Goal: Information Seeking & Learning: Find specific fact

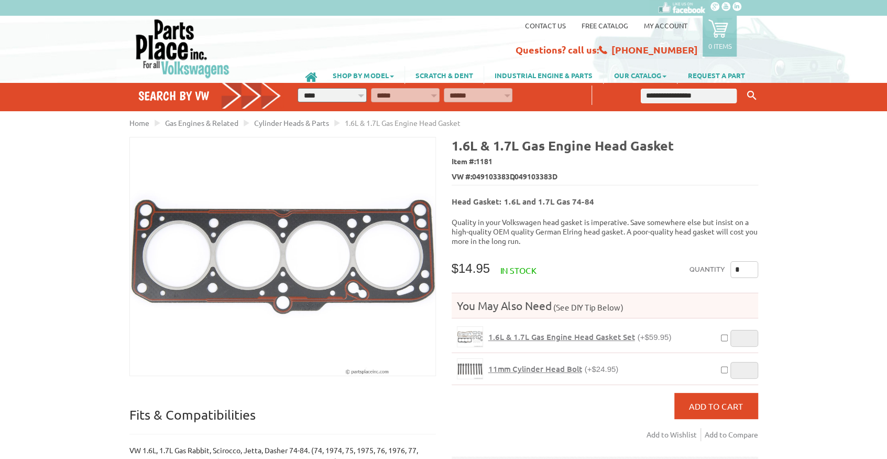
click at [677, 94] on input "text" at bounding box center [689, 96] width 96 height 15
paste input "*****"
type input "*****"
click at [744, 87] on button "Keyword Search" at bounding box center [752, 95] width 16 height 17
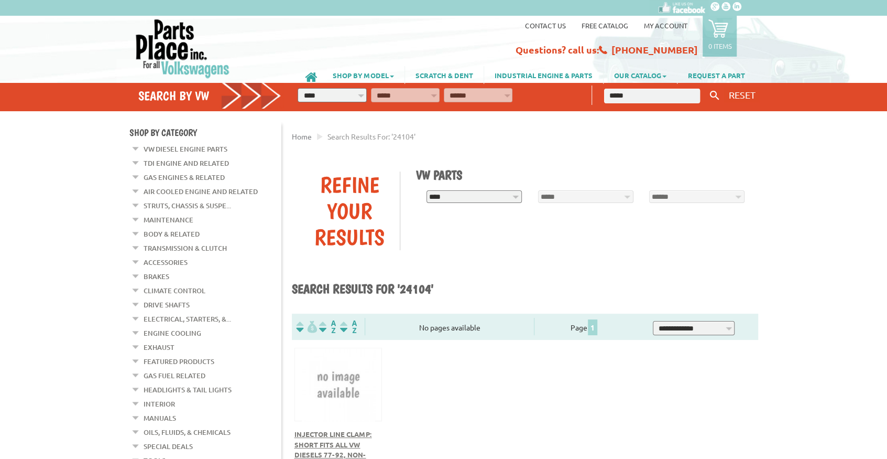
scroll to position [35, 0]
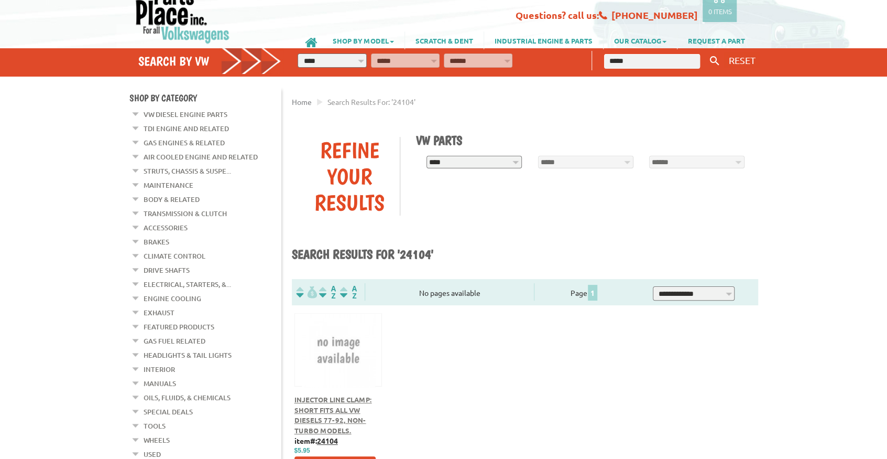
click at [329, 406] on span "Injector Line Clamp: Short fits all VW Diesels 77-92, Non-Turbo models." at bounding box center [334, 415] width 78 height 40
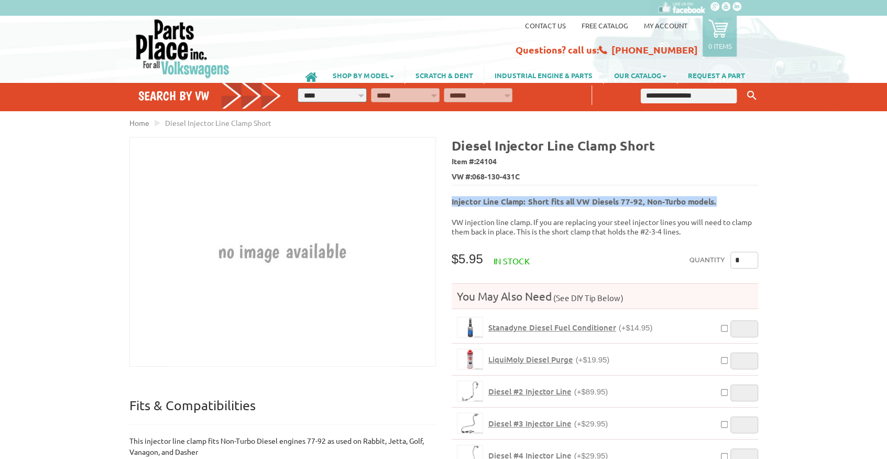
drag, startPoint x: 722, startPoint y: 198, endPoint x: 452, endPoint y: 197, distance: 270.4
click at [452, 197] on h5 "Injector Line Clamp: Short fits all VW Diesels 77-92, Non-Turbo models." at bounding box center [605, 198] width 307 height 17
copy b "Injector Line Clamp: Short fits all VW Diesels 77-92, Non-Turbo models."
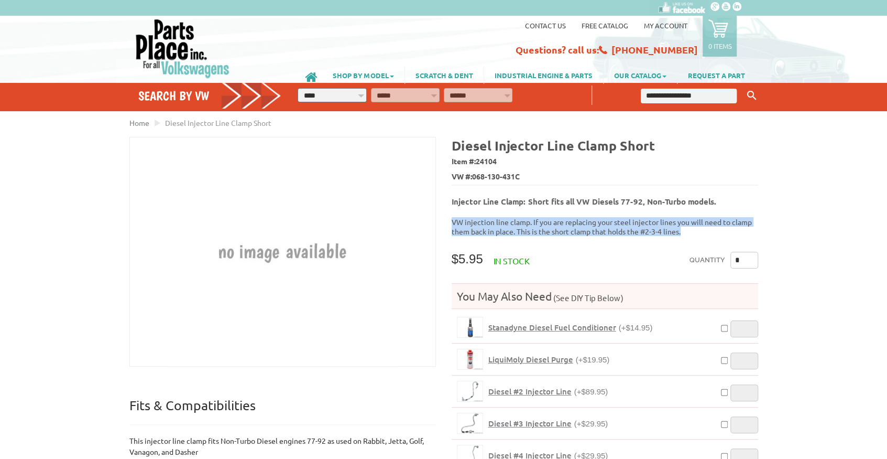
drag, startPoint x: 688, startPoint y: 228, endPoint x: 419, endPoint y: 218, distance: 268.5
click at [451, 214] on div "Diesel Injector Line Clamp Short Item #: 24104 VW #: 068-130-431C Injector Line…" at bounding box center [601, 455] width 314 height 637
copy p "VW injection line clamp. If you are replacing your steel injector lines you wil…"
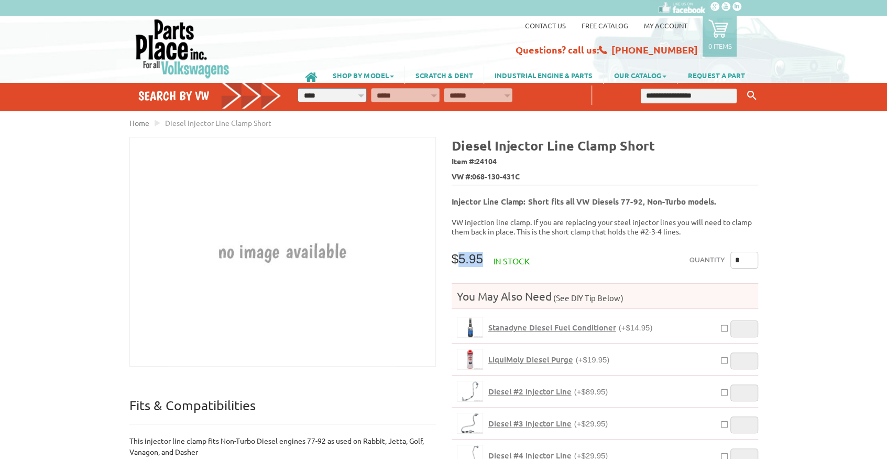
drag, startPoint x: 487, startPoint y: 254, endPoint x: 459, endPoint y: 250, distance: 28.0
click at [459, 252] on span "$5.95" at bounding box center [467, 259] width 31 height 14
copy span "5.95"
click at [658, 99] on input "text" at bounding box center [689, 96] width 96 height 15
paste input "*****"
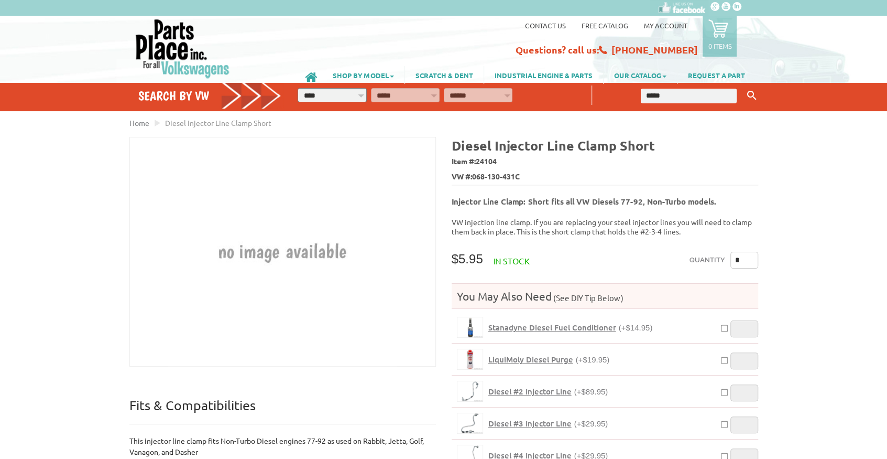
type input "*****"
click at [744, 87] on button "Keyword Search" at bounding box center [752, 95] width 16 height 17
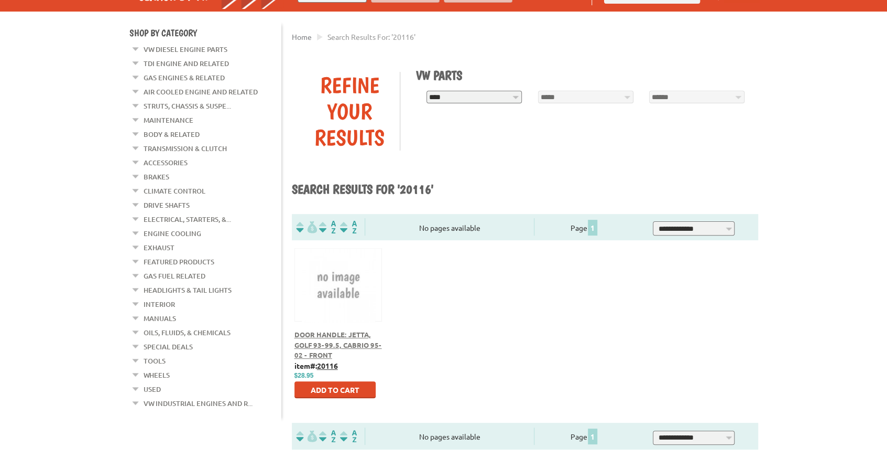
scroll to position [105, 0]
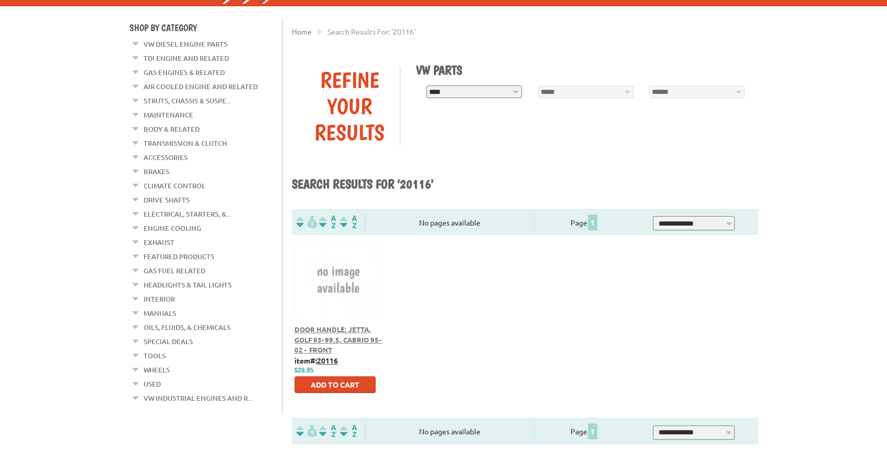
click at [321, 341] on span "Door Handle: Jetta, Golf 93-99.5, Cabrio 95-02 - Front" at bounding box center [339, 338] width 88 height 29
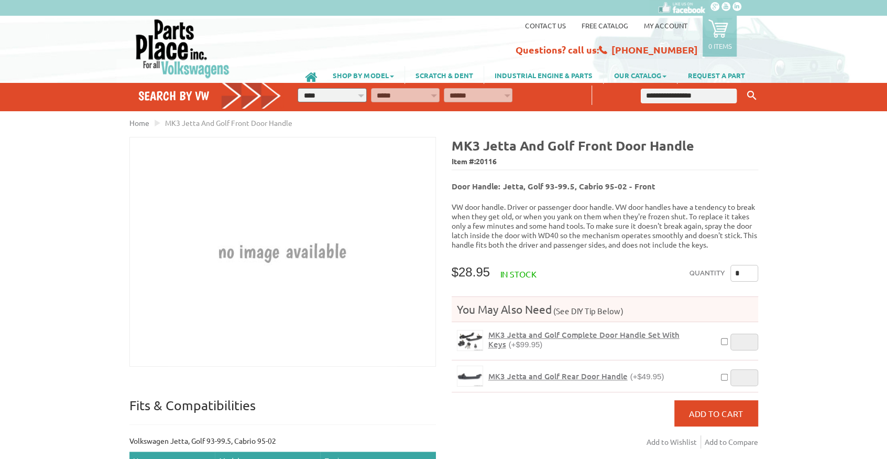
click at [486, 162] on span "20116" at bounding box center [486, 160] width 21 height 9
copy span "20116"
click at [667, 97] on input "text" at bounding box center [689, 96] width 96 height 15
paste input "*****"
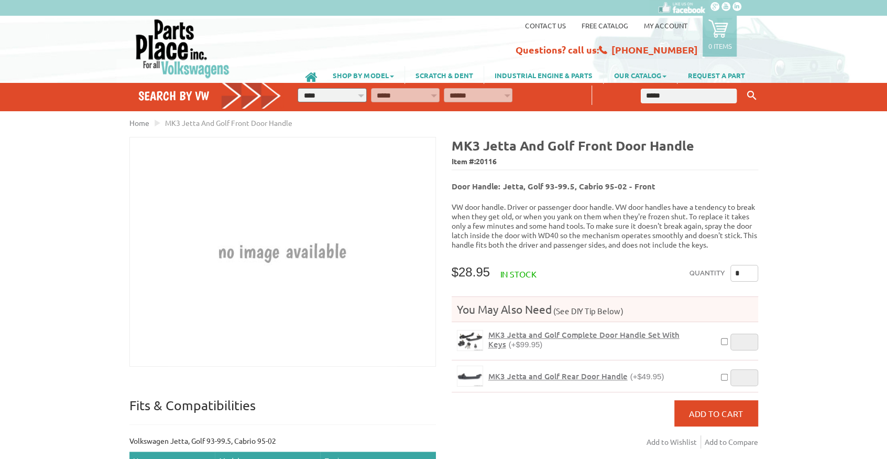
type input "*****"
click at [744, 87] on button "Keyword Search" at bounding box center [752, 95] width 16 height 17
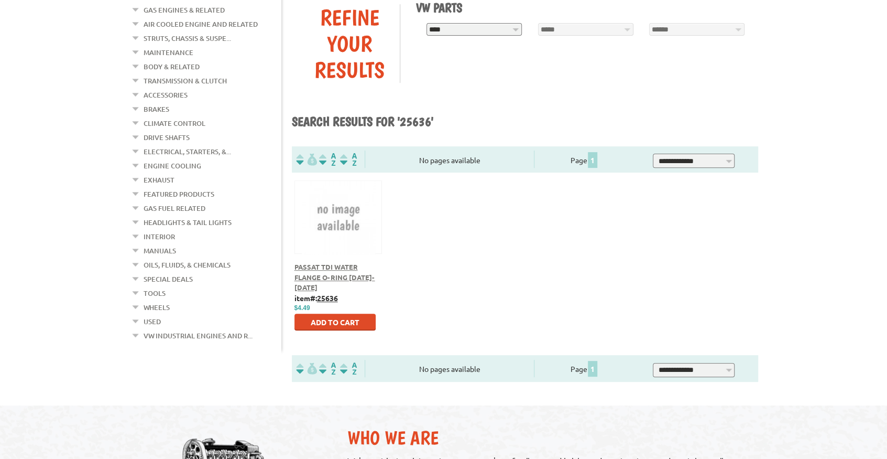
scroll to position [175, 0]
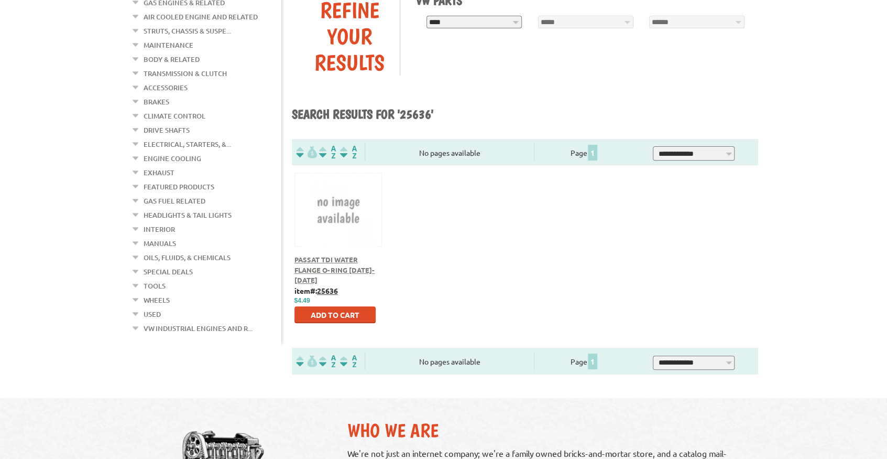
click at [328, 266] on span "Passat TDI Water Flange O-Ring [DATE]-[DATE]" at bounding box center [335, 269] width 81 height 29
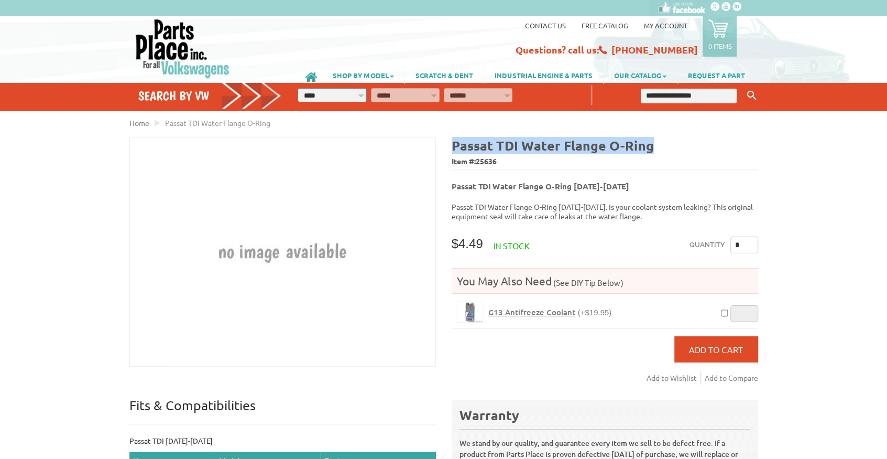
drag, startPoint x: 582, startPoint y: 150, endPoint x: 448, endPoint y: 147, distance: 134.2
click at [448, 147] on div "Passat TDI Water Flange O-Ring Item #: 25636 Passat TDI Water Flange O-Ring 201…" at bounding box center [601, 354] width 314 height 435
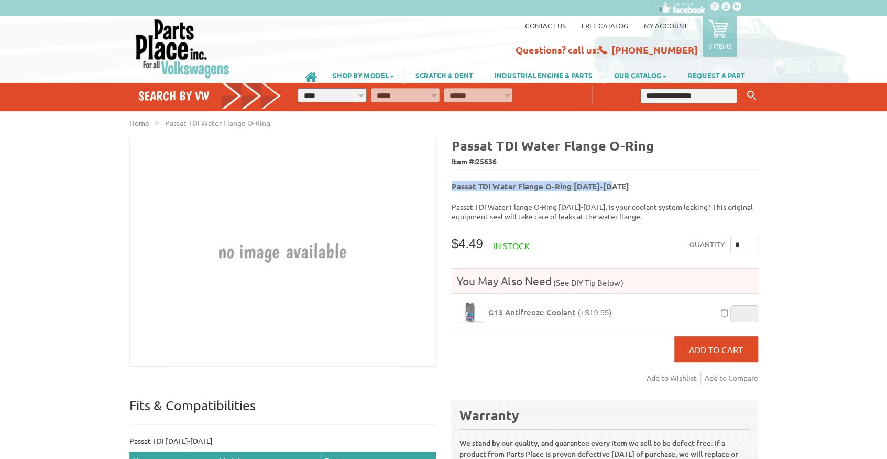
drag, startPoint x: 543, startPoint y: 179, endPoint x: 453, endPoint y: 177, distance: 90.7
click at [453, 177] on h5 "Passat TDI Water Flange O-Ring [DATE]-[DATE]" at bounding box center [605, 183] width 307 height 17
copy b "Passat TDI Water Flange O-Ring [DATE]-[DATE]"
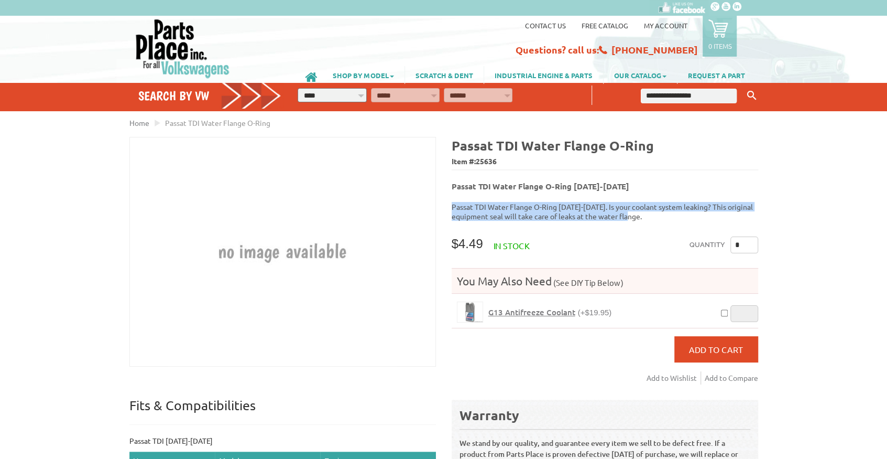
drag, startPoint x: 648, startPoint y: 214, endPoint x: 448, endPoint y: 204, distance: 200.4
click at [448, 204] on div "Passat TDI Water Flange O-Ring Item #: 25636 Passat TDI Water Flange O-Ring 201…" at bounding box center [601, 354] width 314 height 435
copy p "Passat TDI Water Flange O-Ring [DATE]-[DATE]. Is your coolant system leaking? T…"
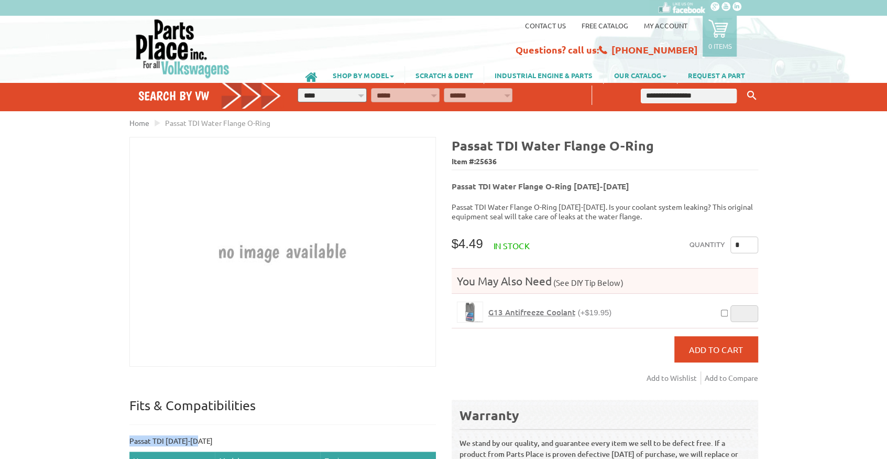
drag, startPoint x: 206, startPoint y: 434, endPoint x: 130, endPoint y: 440, distance: 76.7
copy p "Passat TDI [DATE]-[DATE]"
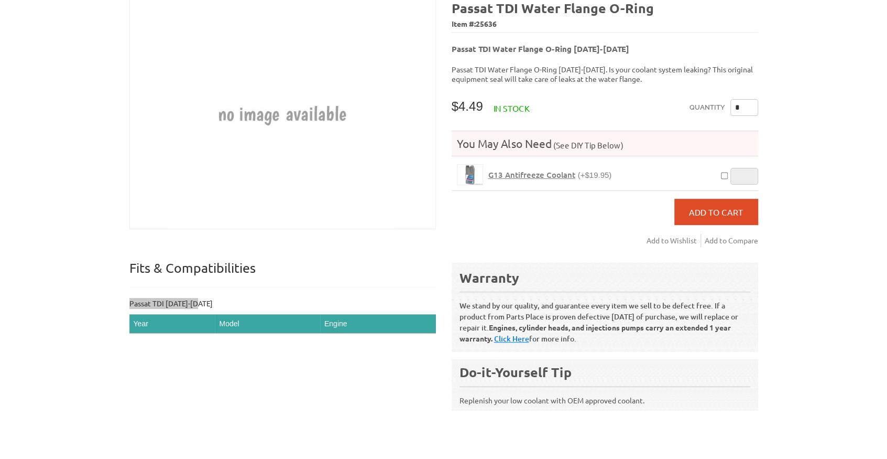
scroll to position [105, 0]
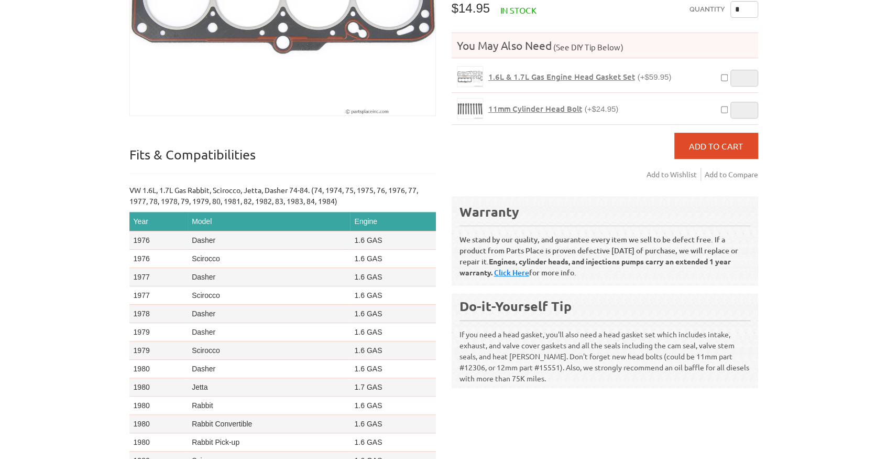
scroll to position [279, 0]
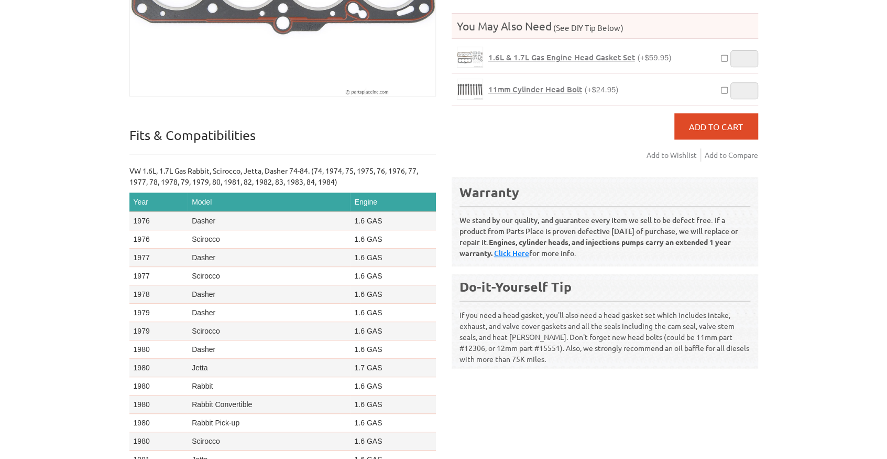
click at [500, 404] on div "1.6L & 1.7L Gas Engine Head Gasket Popular!: people viewed recently Trending No…" at bounding box center [443, 184] width 629 height 655
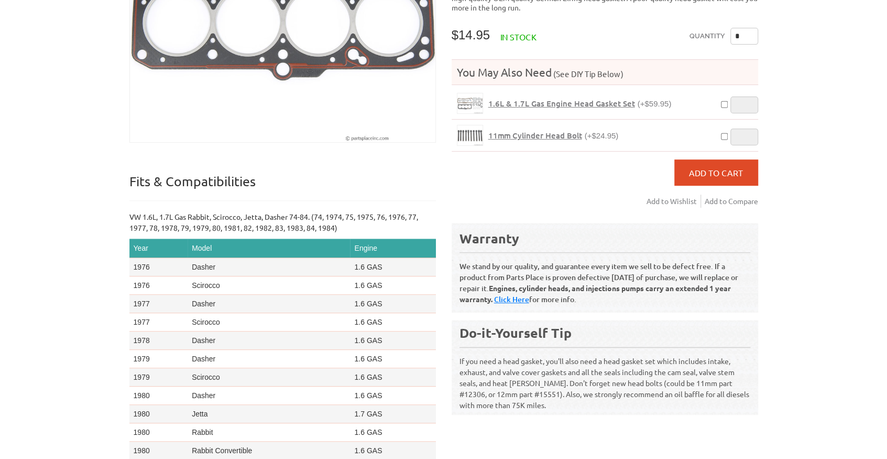
scroll to position [105, 0]
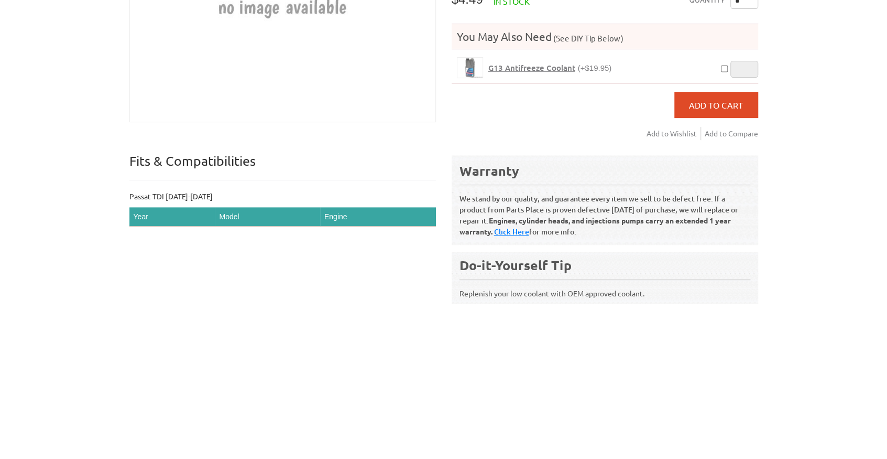
scroll to position [244, 0]
drag, startPoint x: 647, startPoint y: 284, endPoint x: 456, endPoint y: 281, distance: 190.8
click at [456, 281] on div "Do-it-Yourself Tip Replenish your low coolant with OEM approved coolant." at bounding box center [605, 277] width 307 height 53
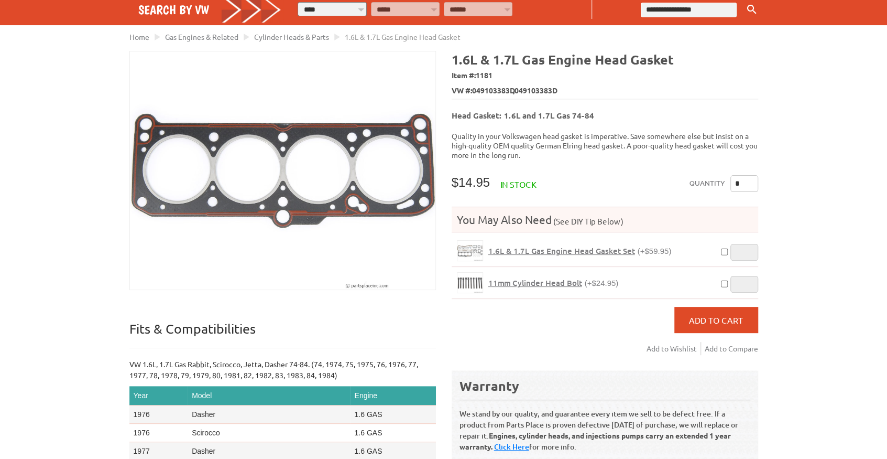
scroll to position [210, 0]
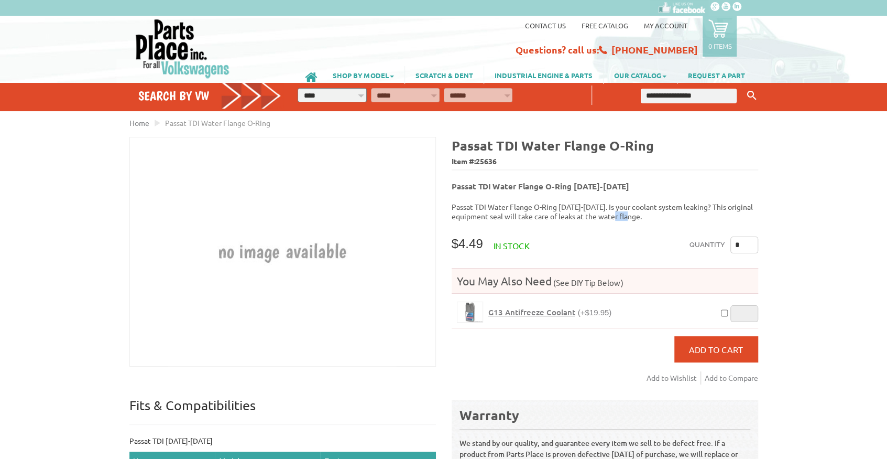
click at [624, 211] on p "Passat TDI Water Flange O-Ring [DATE]-[DATE]. Is your coolant system leaking? T…" at bounding box center [605, 211] width 307 height 19
drag, startPoint x: 486, startPoint y: 238, endPoint x: 463, endPoint y: 238, distance: 23.6
click at [463, 238] on div "$ $4.49 Availability: In stock" at bounding box center [491, 243] width 78 height 15
copy div "4.49"
drag, startPoint x: 654, startPoint y: 146, endPoint x: 453, endPoint y: 150, distance: 201.3
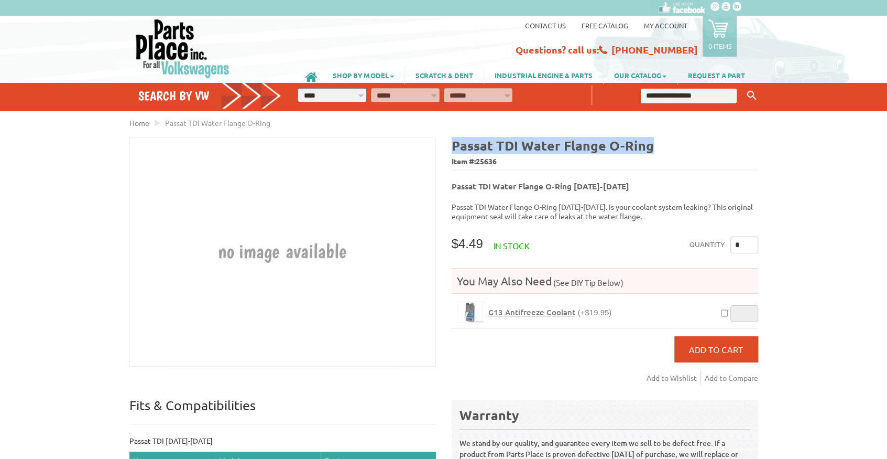
click at [453, 150] on h4 "Passat TDI Water Flange O-Ring" at bounding box center [605, 145] width 307 height 17
copy b "Passat TDI Water Flange O-Ring"
click at [496, 154] on span "Item #: 25636" at bounding box center [605, 161] width 307 height 15
click at [494, 159] on span "25636" at bounding box center [486, 160] width 21 height 9
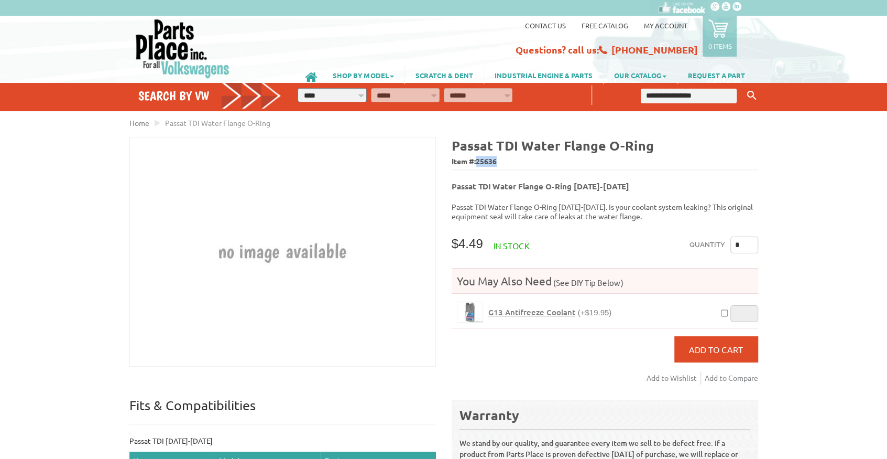
click at [494, 159] on span "25636" at bounding box center [486, 160] width 21 height 9
copy span "25636"
